Goal: Complete application form

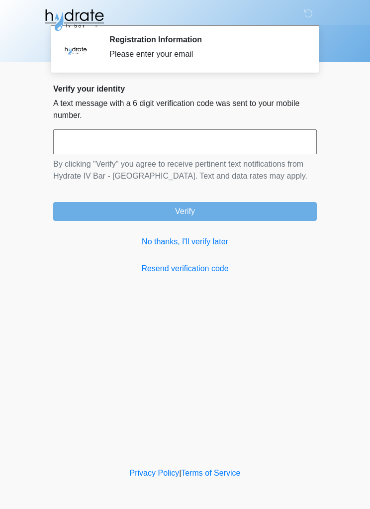
click at [208, 244] on link "No thanks, I'll verify later" at bounding box center [185, 242] width 264 height 12
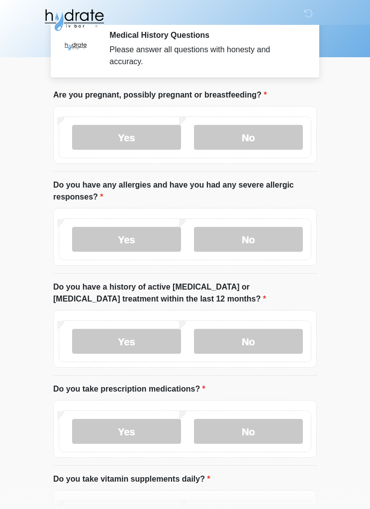
scroll to position [5, 0]
click at [296, 137] on label "No" at bounding box center [248, 136] width 109 height 25
click at [271, 233] on label "No" at bounding box center [248, 238] width 109 height 25
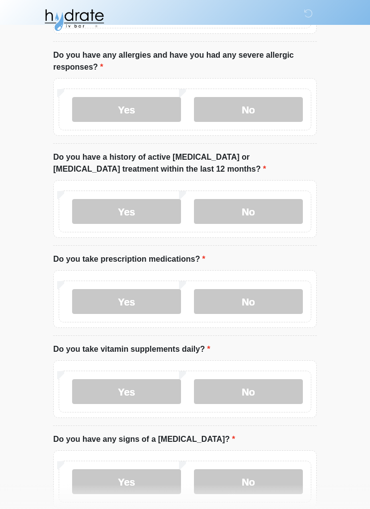
click at [278, 207] on label "No" at bounding box center [248, 211] width 109 height 25
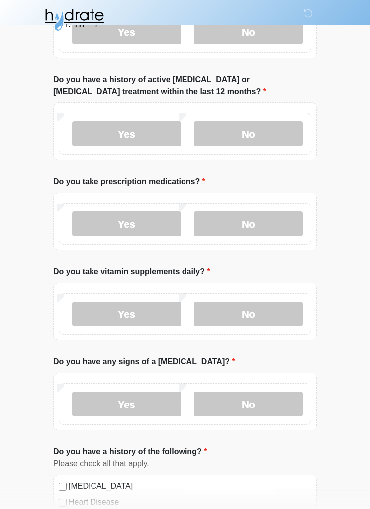
click at [154, 225] on label "Yes" at bounding box center [126, 224] width 109 height 25
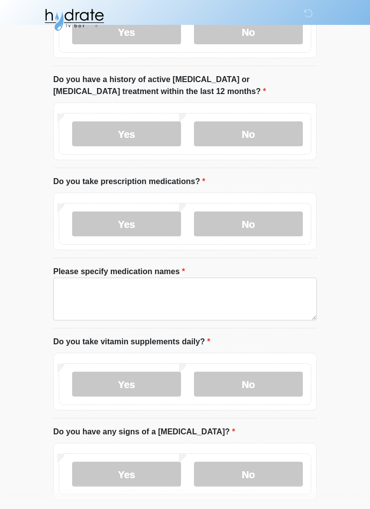
scroll to position [212, 0]
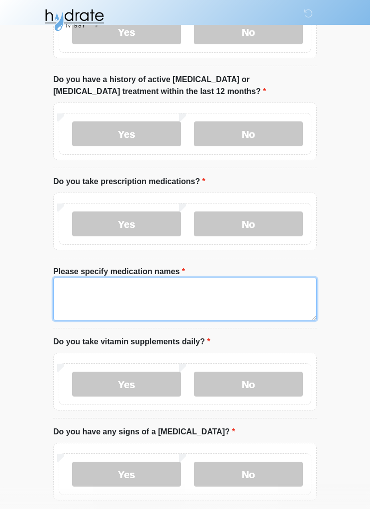
click at [228, 300] on textarea "Please specify medication names" at bounding box center [185, 299] width 264 height 43
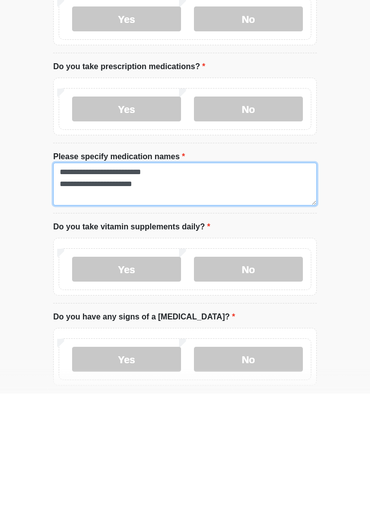
type textarea "**********"
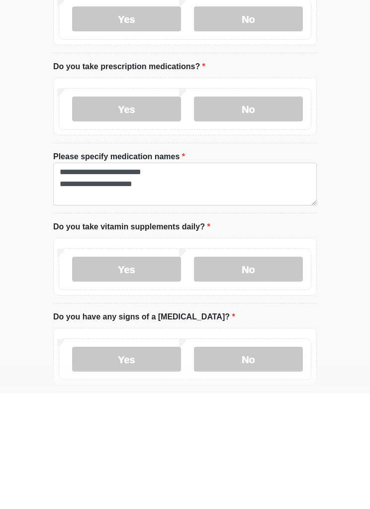
click at [250, 372] on label "No" at bounding box center [248, 384] width 109 height 25
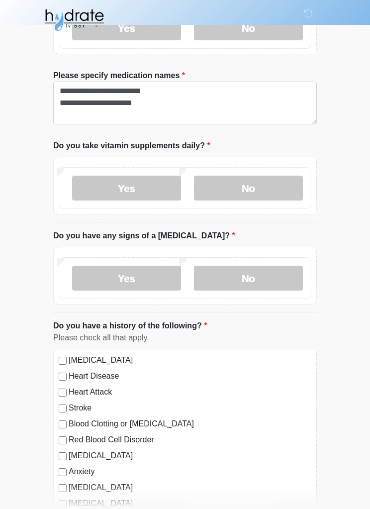
scroll to position [409, 0]
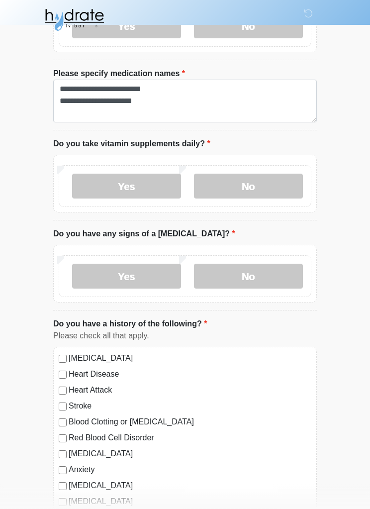
click at [260, 275] on label "No" at bounding box center [248, 276] width 109 height 25
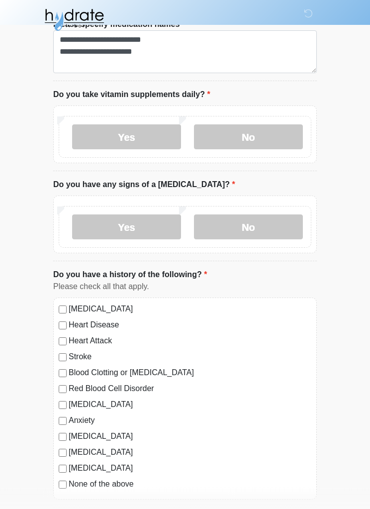
scroll to position [503, 0]
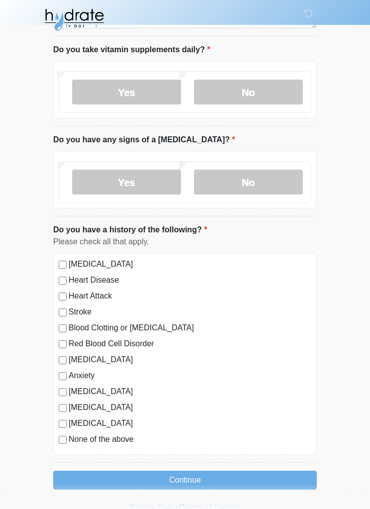
click at [137, 260] on label "[MEDICAL_DATA]" at bounding box center [190, 265] width 243 height 12
click at [234, 478] on button "Continue" at bounding box center [185, 480] width 264 height 19
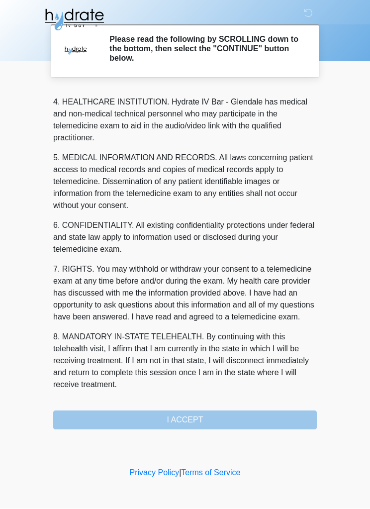
scroll to position [291, 0]
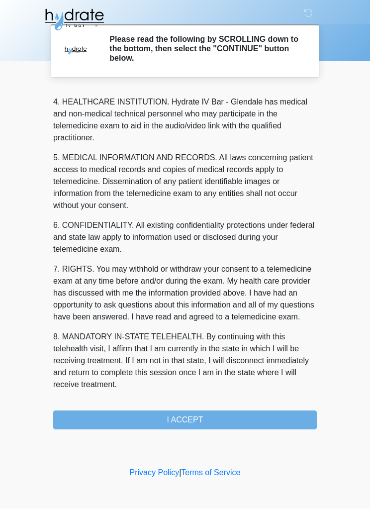
click at [244, 417] on button "I ACCEPT" at bounding box center [185, 420] width 264 height 19
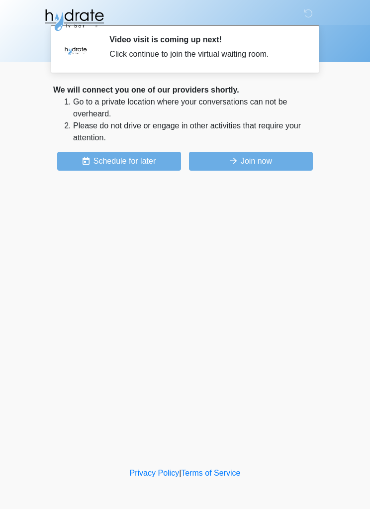
click at [277, 162] on button "Join now" at bounding box center [251, 161] width 124 height 19
